Goal: Task Accomplishment & Management: Use online tool/utility

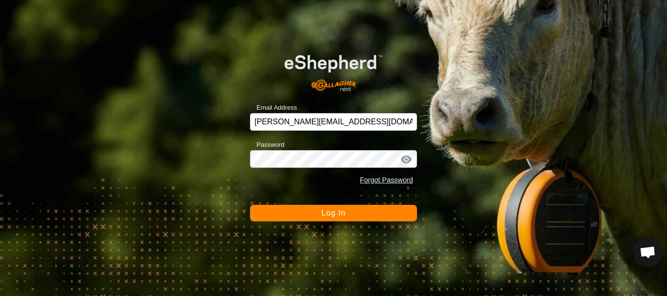
scroll to position [2040, 0]
click at [350, 214] on button "Log In" at bounding box center [333, 213] width 167 height 17
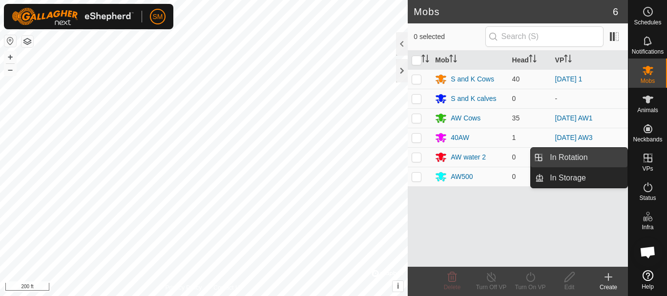
click at [563, 163] on link "In Rotation" at bounding box center [585, 158] width 83 height 20
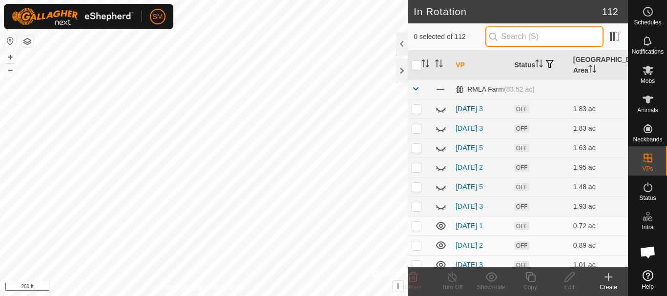
click at [527, 30] on input "text" at bounding box center [544, 36] width 118 height 20
paste input "[PERSON_NAME][EMAIL_ADDRESS][DOMAIN_NAME]"
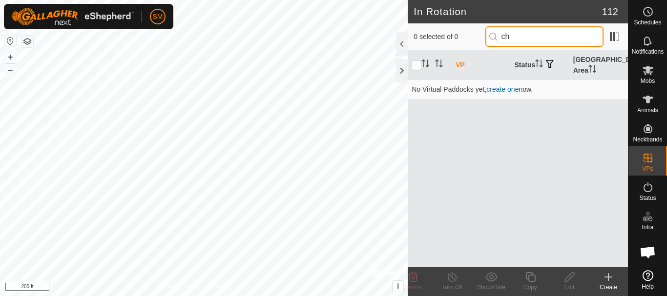
type input "c"
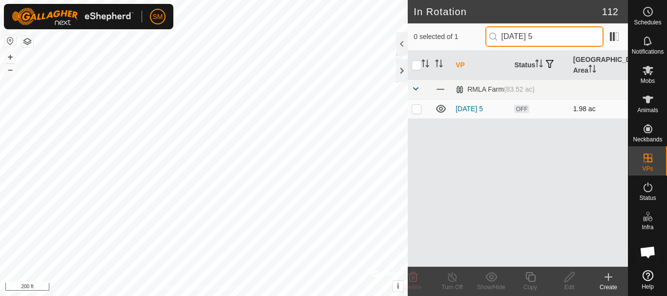
type input "[DATE] 5"
click at [418, 110] on p-checkbox at bounding box center [416, 109] width 10 height 8
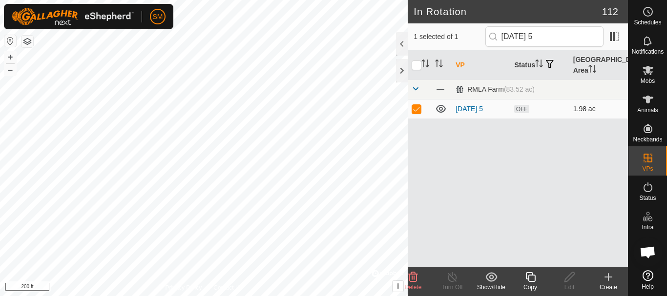
click at [414, 107] on p-checkbox at bounding box center [416, 109] width 10 height 8
checkbox input "false"
